Goal: Communication & Community: Answer question/provide support

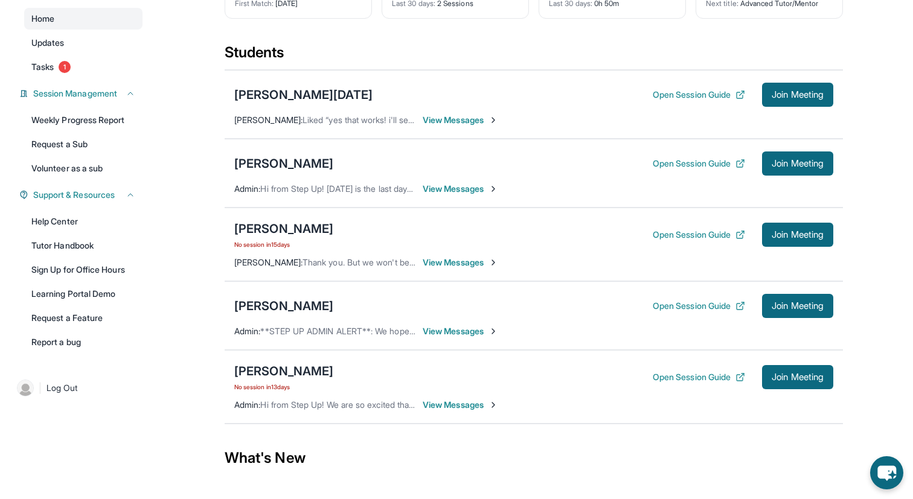
scroll to position [135, 0]
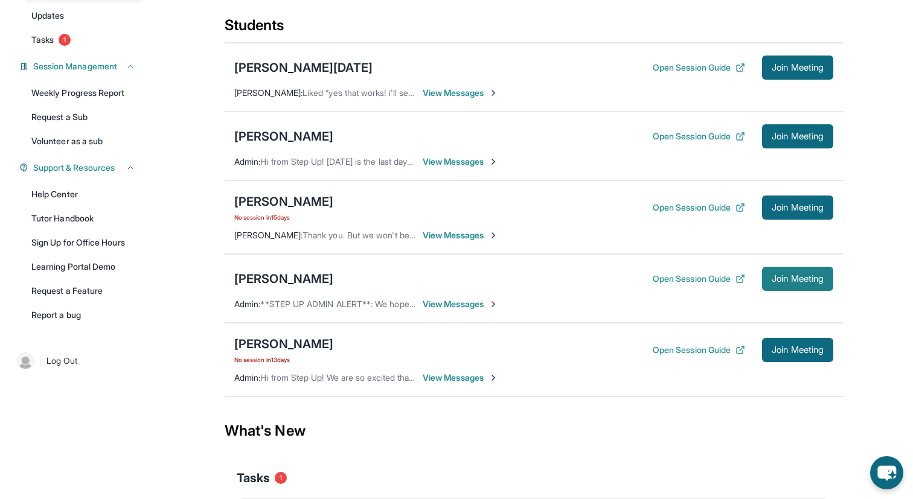
click at [807, 283] on span "Join Meeting" at bounding box center [797, 278] width 52 height 7
click at [801, 291] on button "Join Meeting" at bounding box center [797, 279] width 71 height 24
click at [480, 310] on span "View Messages" at bounding box center [460, 304] width 75 height 12
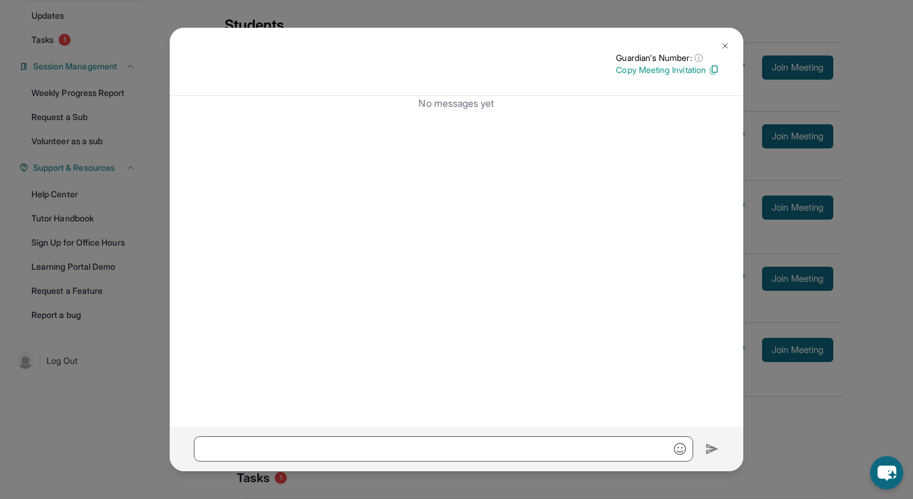
click at [723, 42] on img at bounding box center [725, 46] width 10 height 10
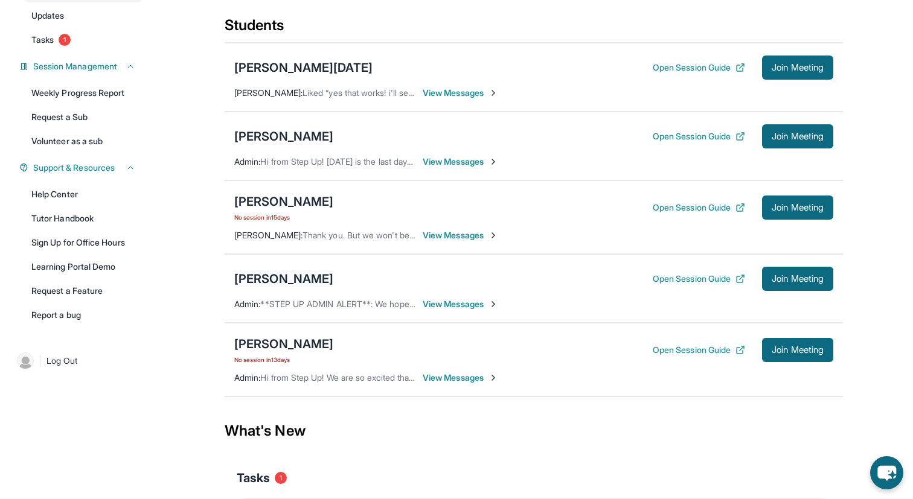
click at [239, 286] on div "[PERSON_NAME]" at bounding box center [283, 278] width 99 height 17
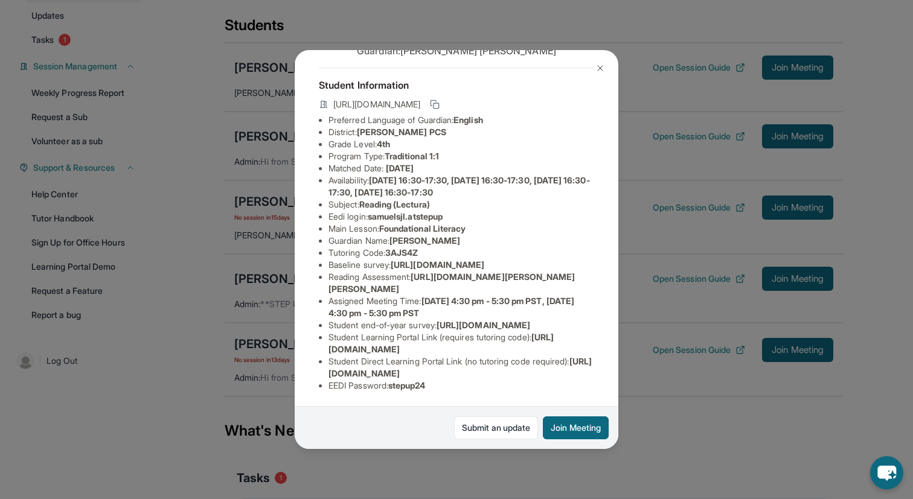
scroll to position [144, 0]
drag, startPoint x: 330, startPoint y: 349, endPoint x: 610, endPoint y: 349, distance: 280.1
click at [610, 349] on div "[PERSON_NAME] Guardian: [PERSON_NAME] Student Information [URL][DOMAIN_NAME] Pr…" at bounding box center [457, 250] width 324 height 400
drag, startPoint x: 328, startPoint y: 373, endPoint x: 580, endPoint y: 372, distance: 251.1
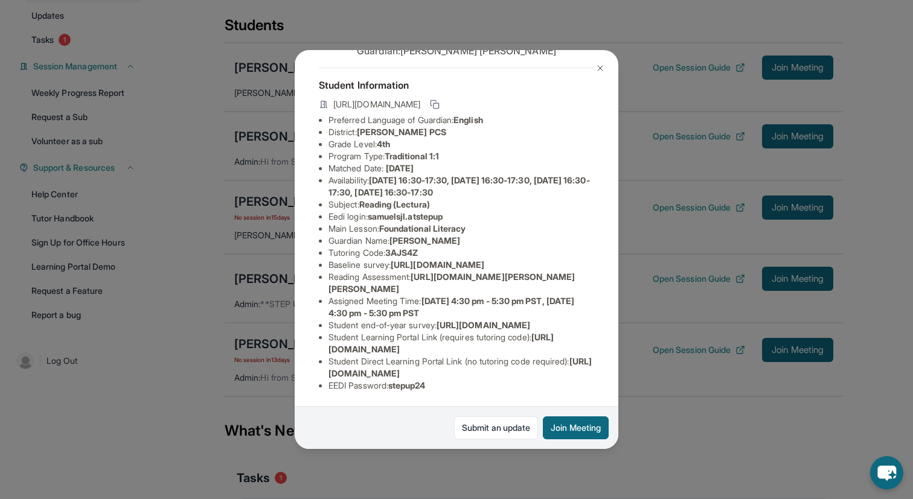
click at [580, 372] on div "[PERSON_NAME] Guardian: [PERSON_NAME] Student Information [URL][DOMAIN_NAME] Pr…" at bounding box center [457, 250] width 324 height 400
copy span "[URL][DOMAIN_NAME]"
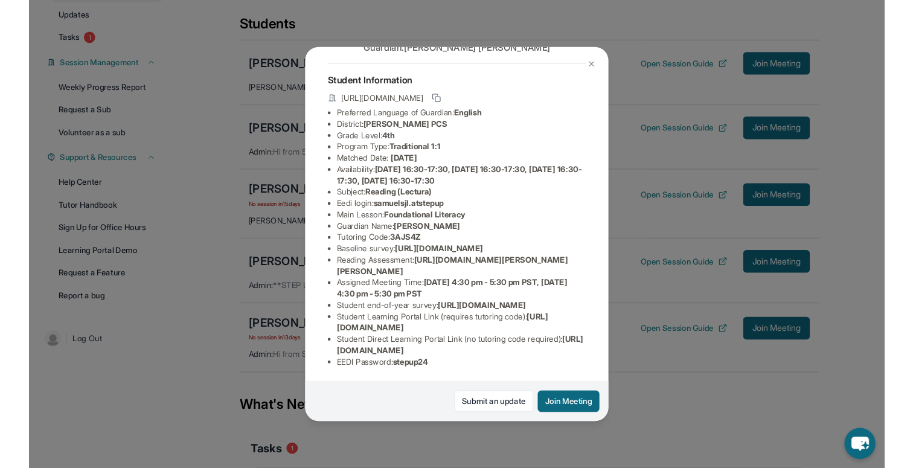
scroll to position [144, 0]
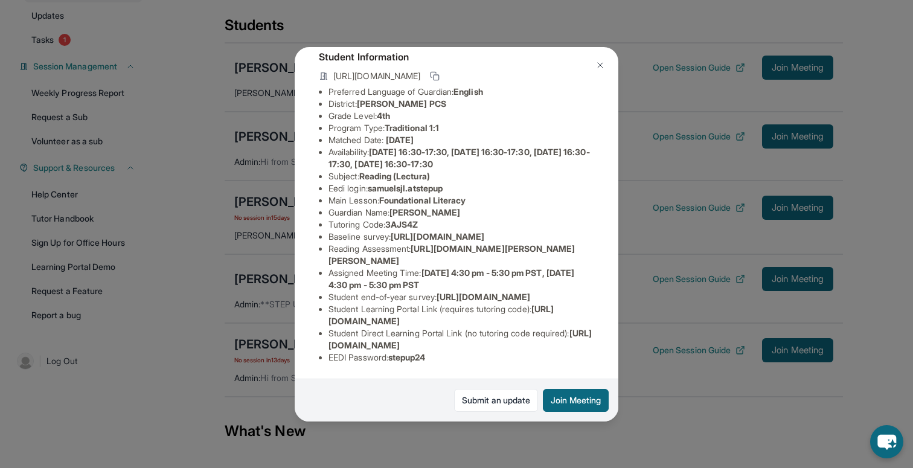
click at [607, 64] on button at bounding box center [600, 65] width 24 height 24
